Goal: Find specific page/section: Find specific page/section

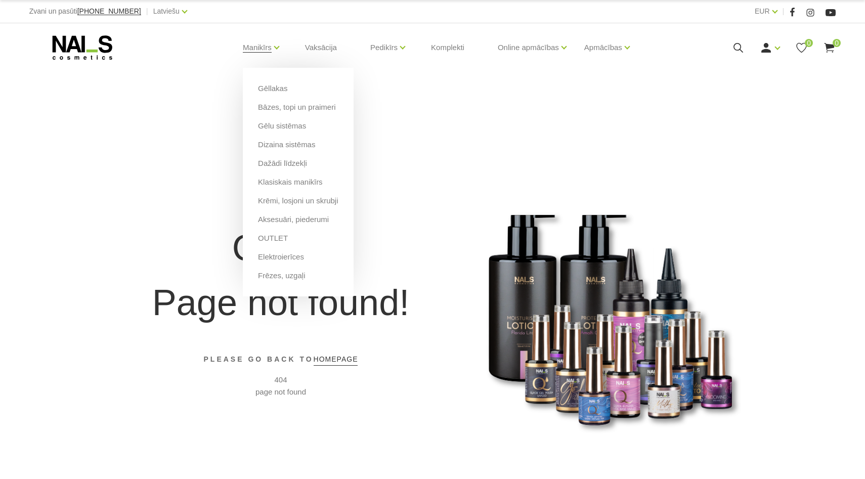
click at [272, 49] on li "Manikīrs Gēllakas Bāzes, topi un praimeri Gēlu sistēmas Dizaina sistēmas Dažādi…" at bounding box center [257, 47] width 54 height 40
click at [279, 274] on link "Frēzes, uzgaļi" at bounding box center [281, 275] width 47 height 11
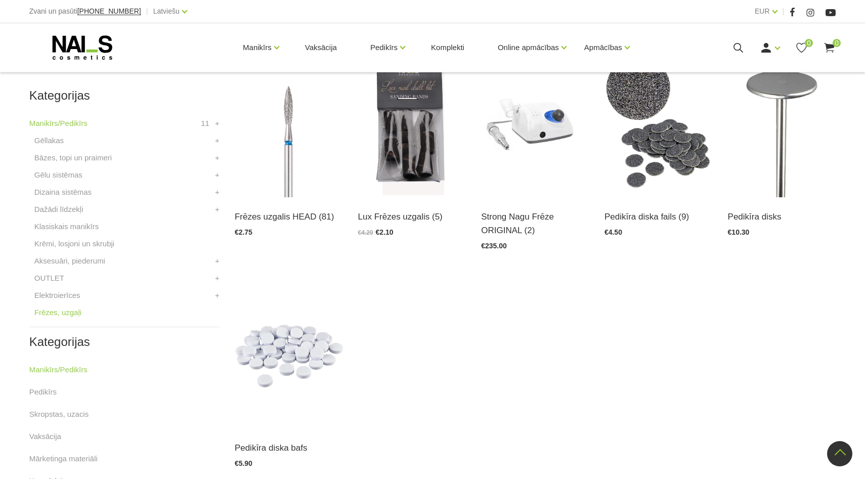
scroll to position [262, 0]
